Goal: Task Accomplishment & Management: Complete application form

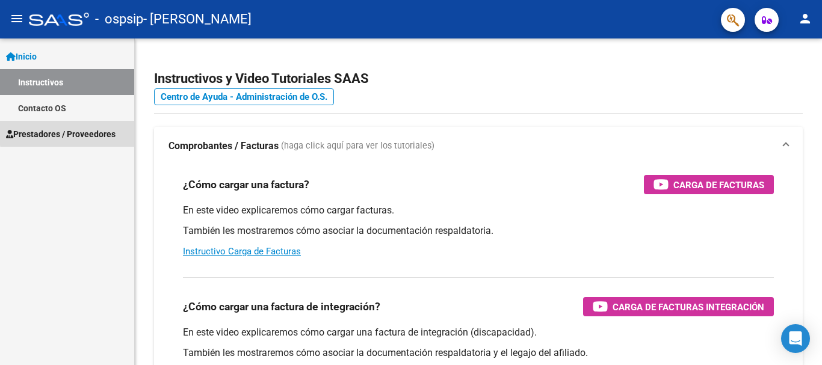
click at [81, 132] on span "Prestadores / Proveedores" at bounding box center [60, 133] width 109 height 13
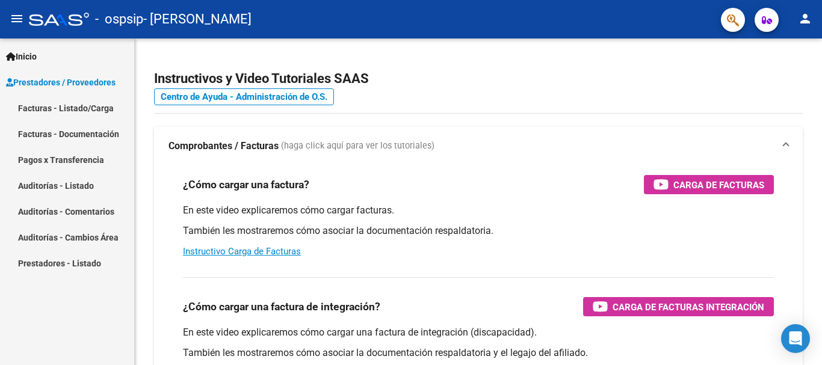
click at [81, 107] on link "Facturas - Listado/Carga" at bounding box center [67, 108] width 134 height 26
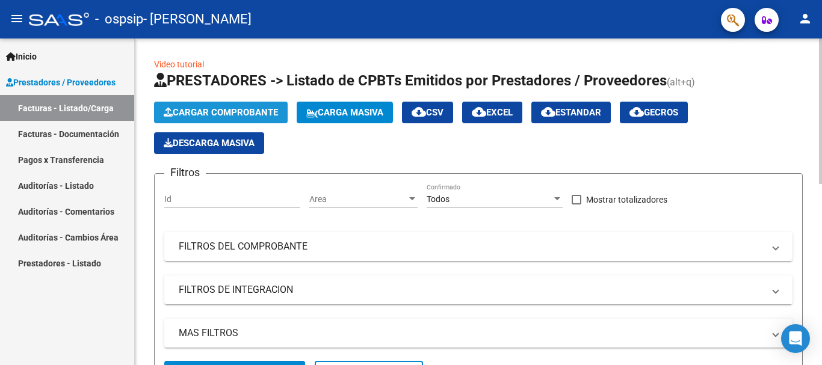
click at [230, 106] on button "Cargar Comprobante" at bounding box center [221, 113] width 134 height 22
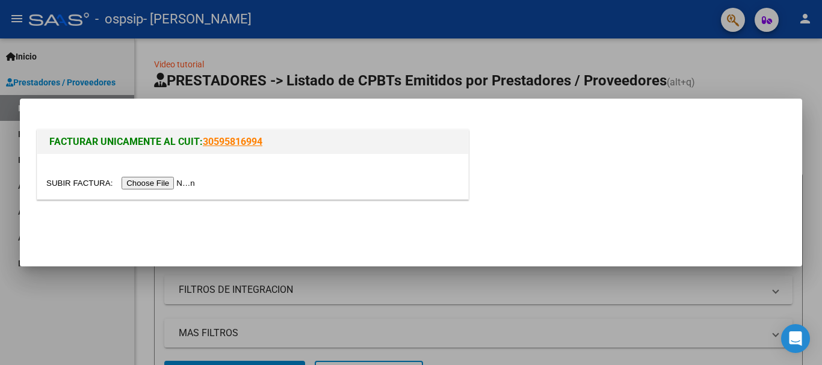
click at [170, 185] on input "file" at bounding box center [122, 183] width 152 height 13
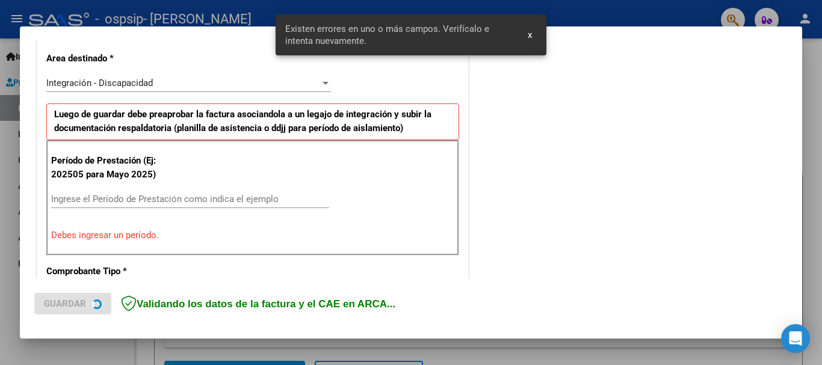
scroll to position [278, 0]
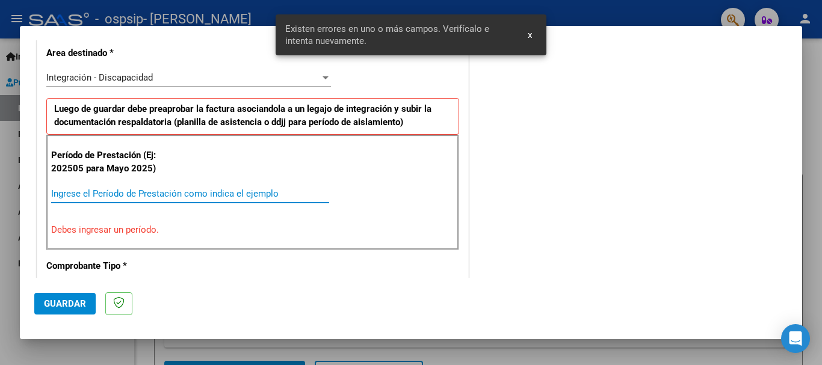
click at [104, 192] on input "Ingrese el Período de Prestación como indica el ejemplo" at bounding box center [190, 193] width 278 height 11
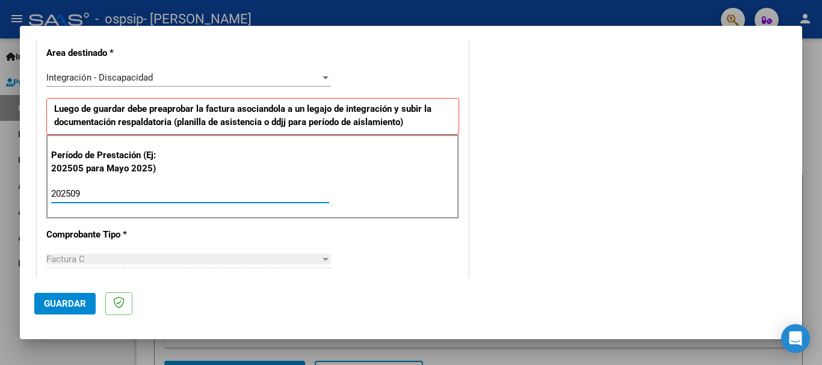
type input "202509"
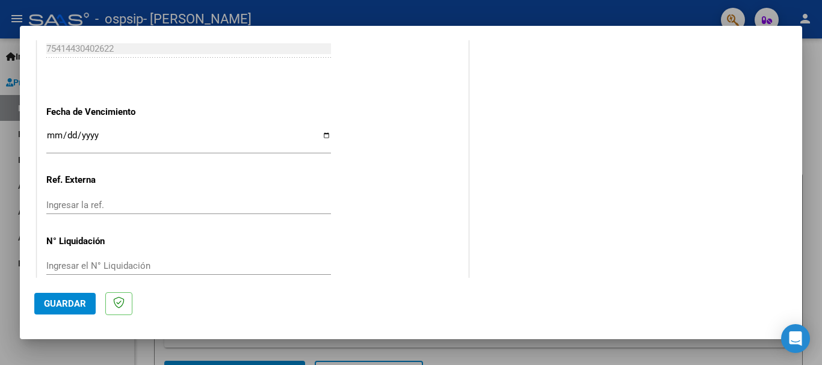
scroll to position [821, 0]
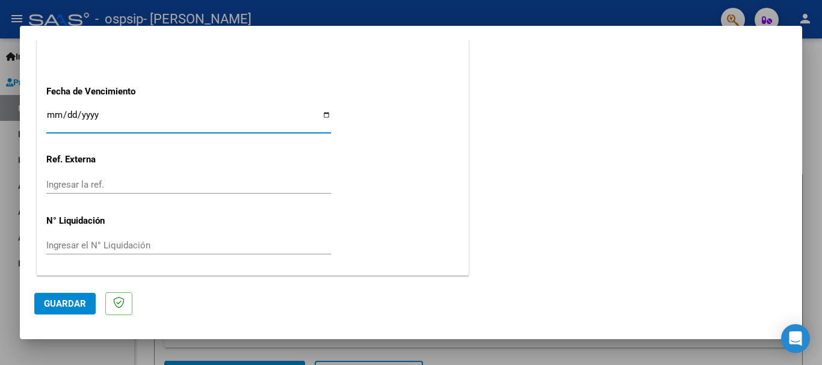
click at [54, 112] on input "Ingresar la fecha" at bounding box center [188, 119] width 284 height 19
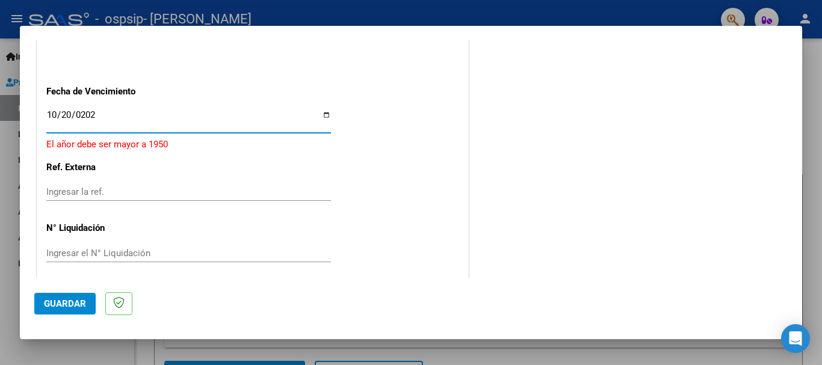
type input "[DATE]"
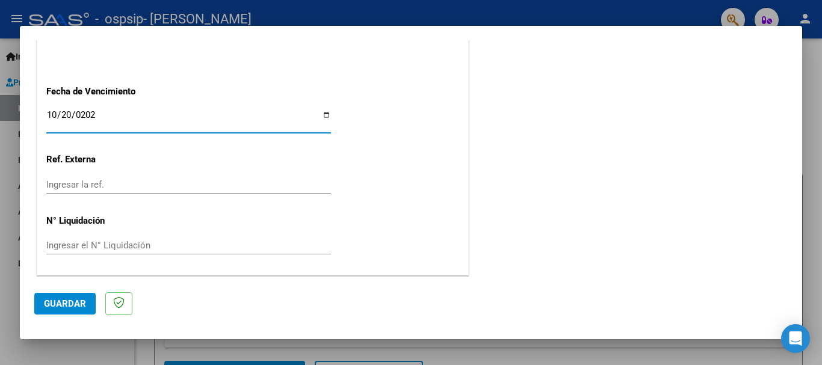
click at [58, 295] on button "Guardar" at bounding box center [64, 304] width 61 height 22
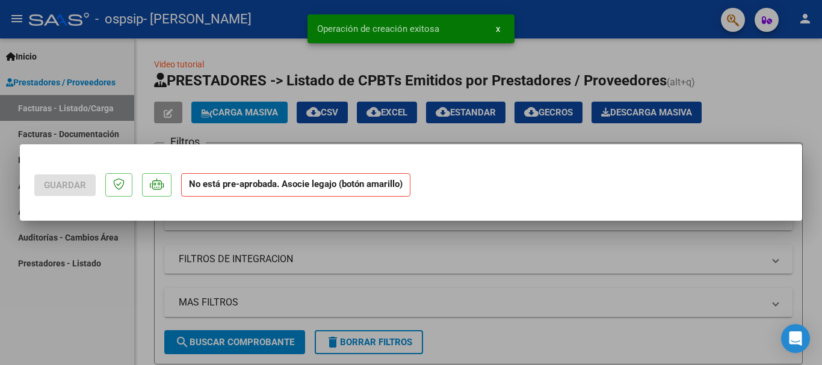
scroll to position [0, 0]
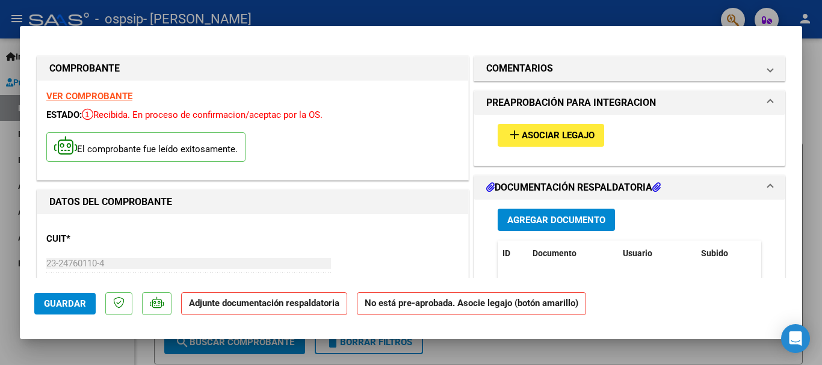
click at [558, 136] on span "Asociar Legajo" at bounding box center [557, 136] width 73 height 11
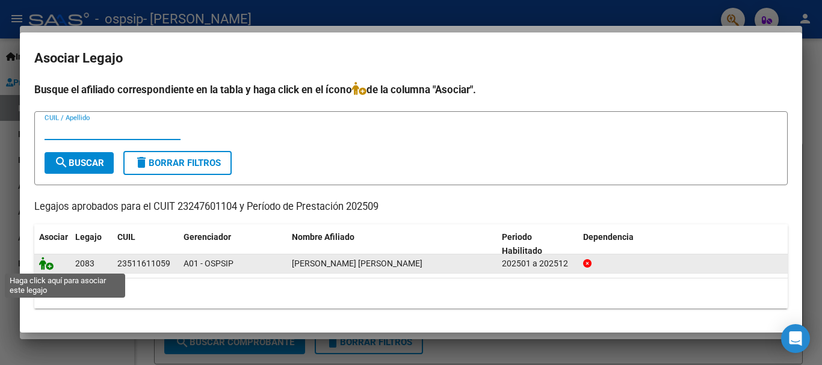
click at [48, 268] on icon at bounding box center [46, 263] width 14 height 13
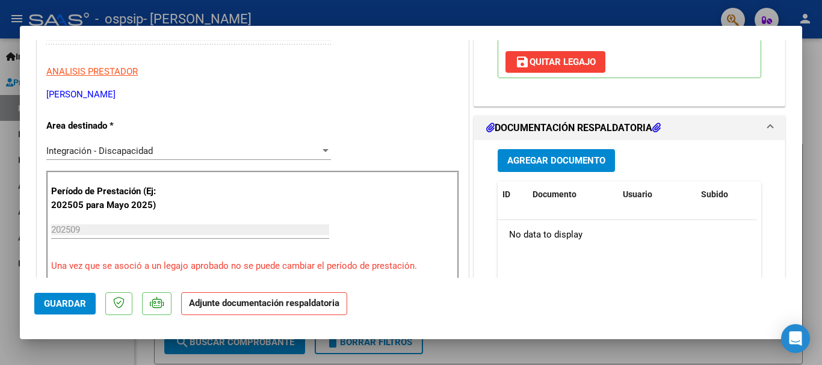
scroll to position [299, 0]
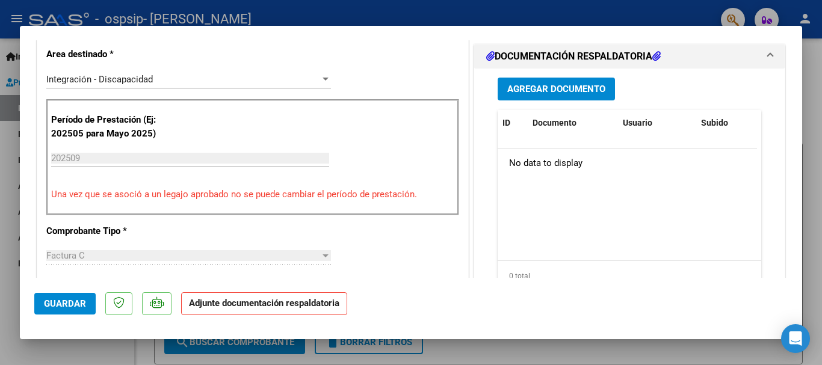
click at [574, 51] on h1 "DOCUMENTACIÓN RESPALDATORIA" at bounding box center [573, 56] width 174 height 14
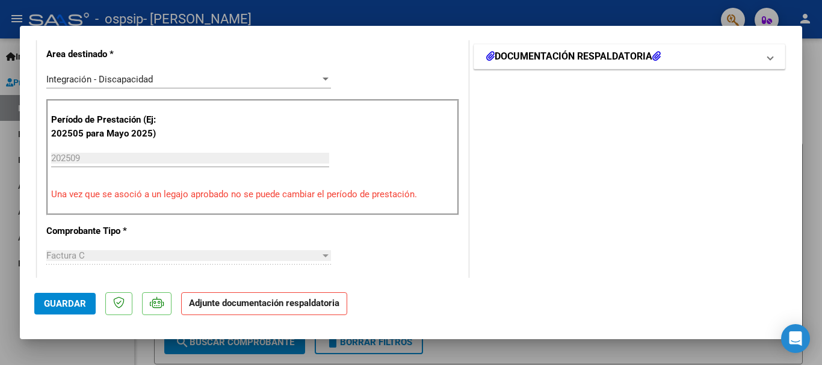
click at [571, 56] on h1 "DOCUMENTACIÓN RESPALDATORIA" at bounding box center [573, 56] width 174 height 14
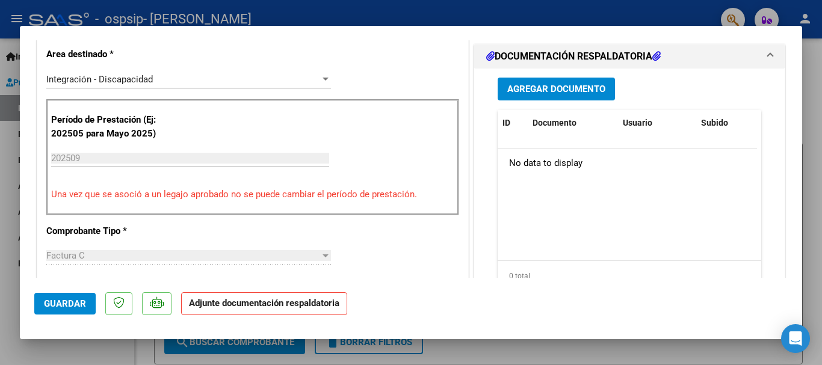
click at [541, 90] on span "Agregar Documento" at bounding box center [556, 89] width 98 height 11
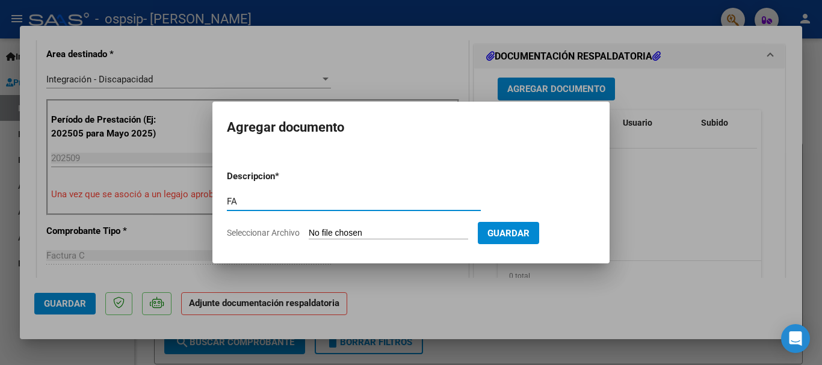
type input "F"
type input "PLANILLA ASISTENCIA"
click at [375, 232] on input "Seleccionar Archivo" at bounding box center [388, 233] width 159 height 11
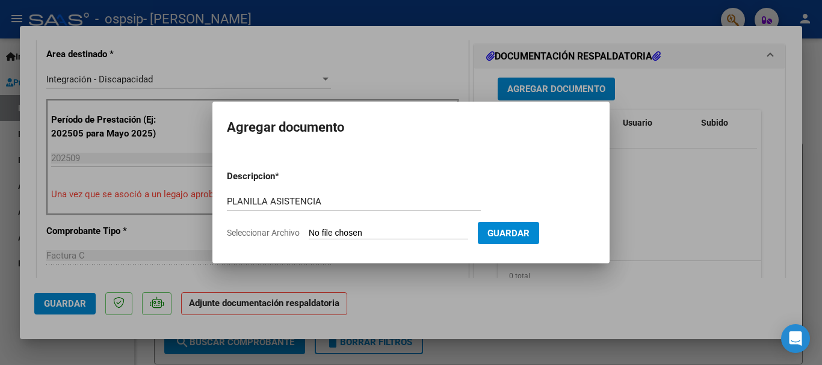
type input "C:\fakepath\[PERSON_NAME] - 09-2025.pdf"
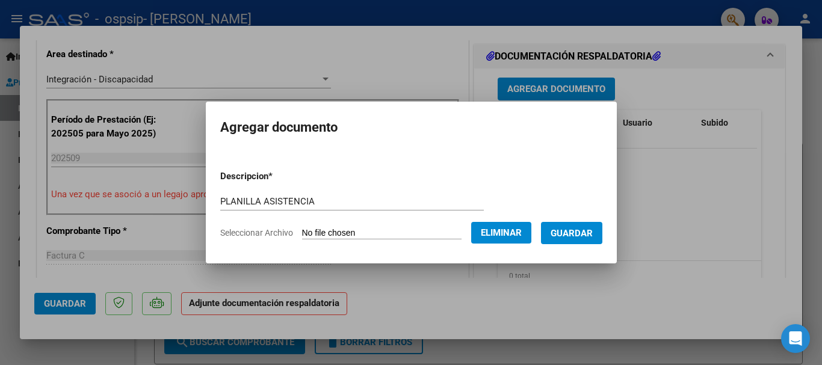
click at [576, 227] on span "Guardar" at bounding box center [571, 232] width 42 height 11
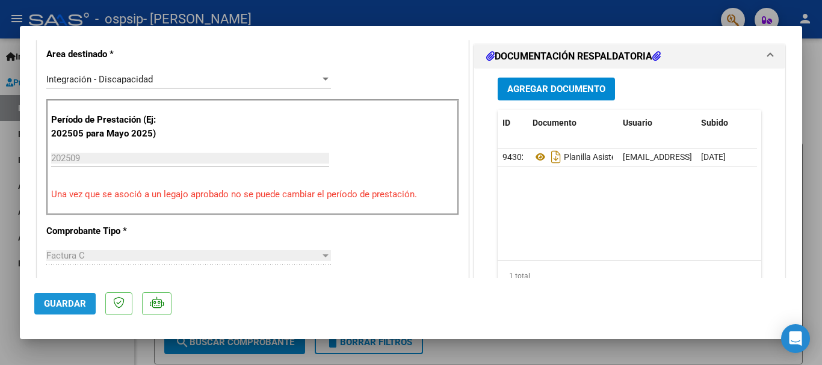
click at [63, 304] on span "Guardar" at bounding box center [65, 303] width 42 height 11
click at [63, 305] on span "Guardar" at bounding box center [65, 303] width 42 height 11
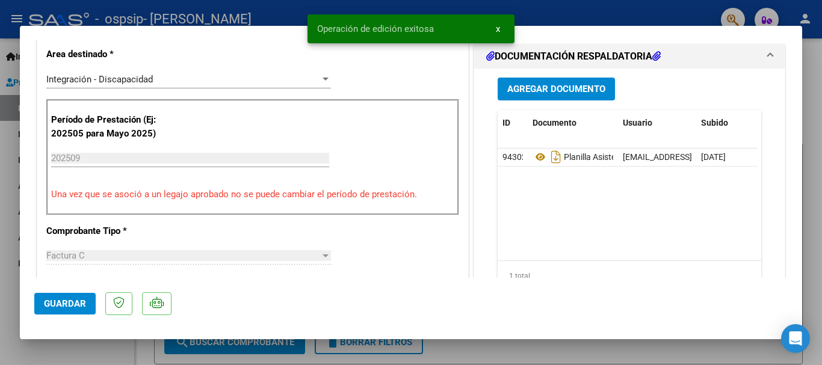
click at [662, 348] on div at bounding box center [411, 182] width 822 height 365
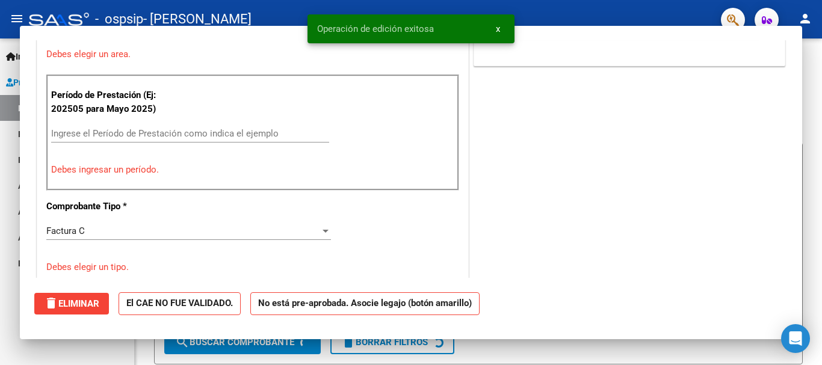
scroll to position [0, 0]
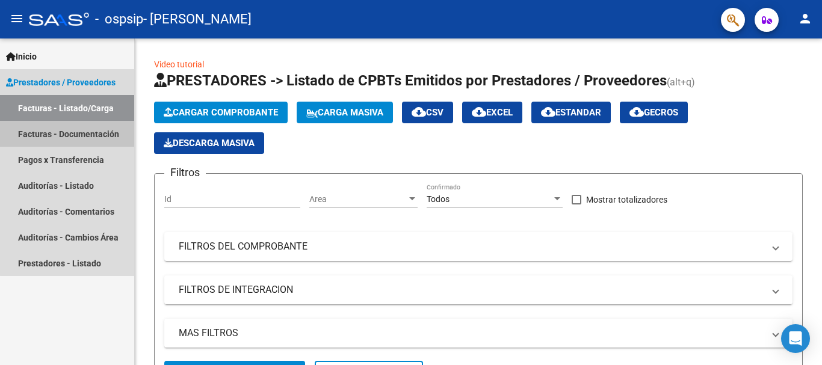
click at [86, 130] on link "Facturas - Documentación" at bounding box center [67, 134] width 134 height 26
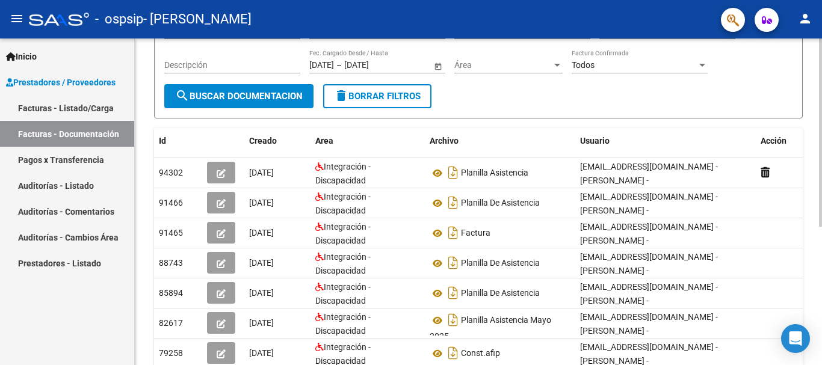
scroll to position [126, 0]
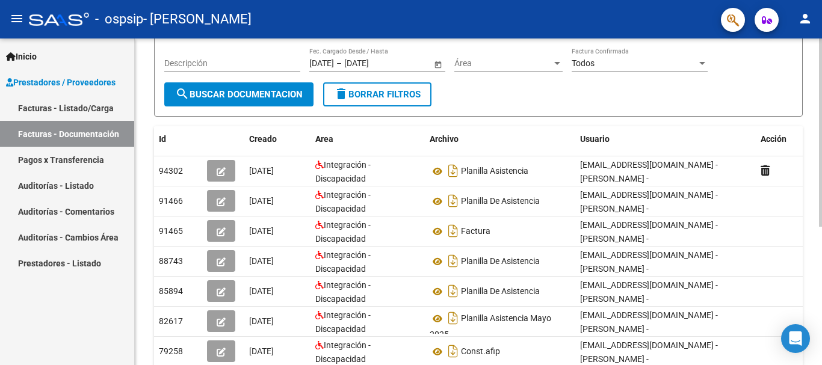
click at [820, 223] on div at bounding box center [820, 208] width 3 height 188
